Goal: Information Seeking & Learning: Learn about a topic

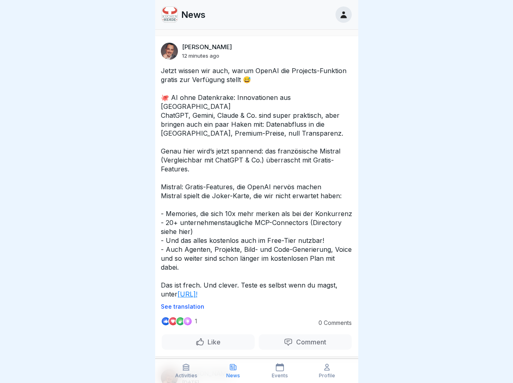
click at [253, 307] on p "See translation" at bounding box center [257, 306] width 192 height 6
click at [300, 342] on p "Comment" at bounding box center [309, 342] width 33 height 8
click at [186, 371] on icon at bounding box center [186, 367] width 8 height 8
click at [233, 371] on icon at bounding box center [233, 367] width 8 height 8
click at [280, 371] on icon at bounding box center [280, 367] width 8 height 8
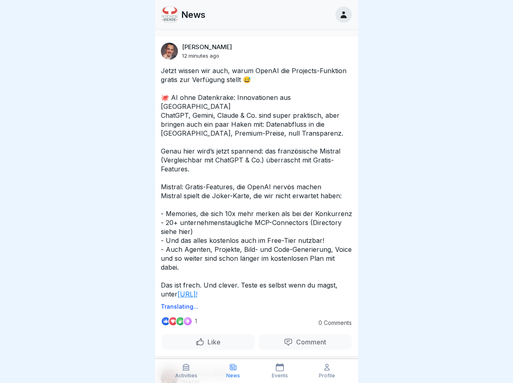
click at [327, 371] on icon at bounding box center [327, 367] width 8 height 8
